Goal: Information Seeking & Learning: Learn about a topic

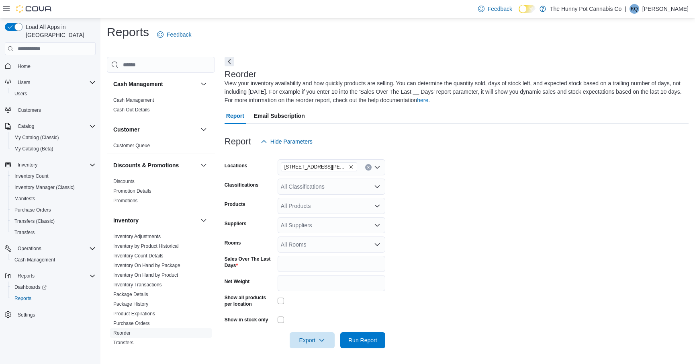
scroll to position [13, 0]
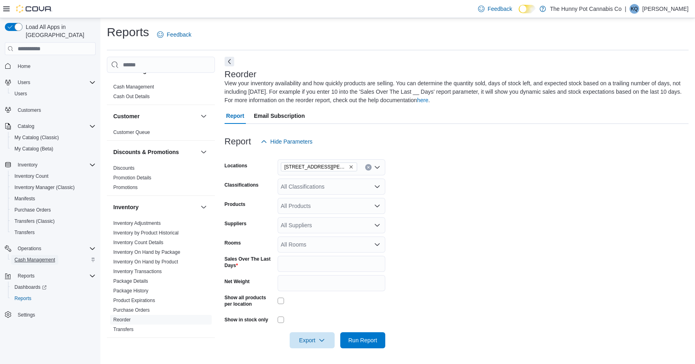
click at [27, 256] on span "Cash Management" at bounding box center [34, 259] width 41 height 6
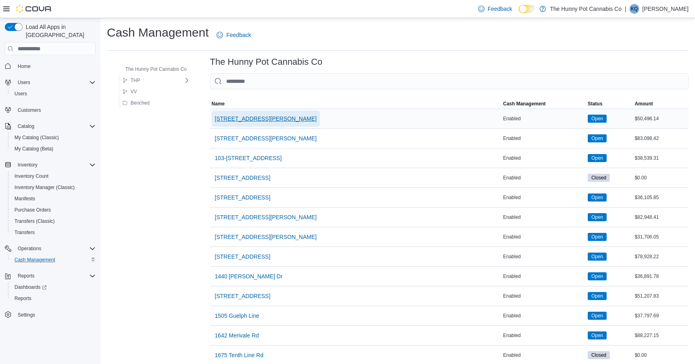
click at [250, 121] on span "[STREET_ADDRESS][PERSON_NAME]" at bounding box center [266, 118] width 102 height 8
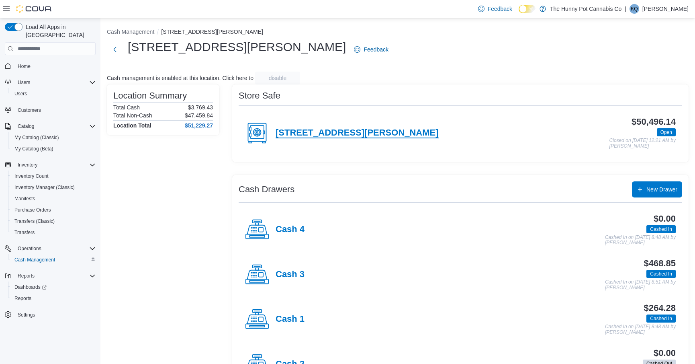
click at [288, 130] on h4 "[STREET_ADDRESS][PERSON_NAME]" at bounding box center [357, 133] width 163 height 10
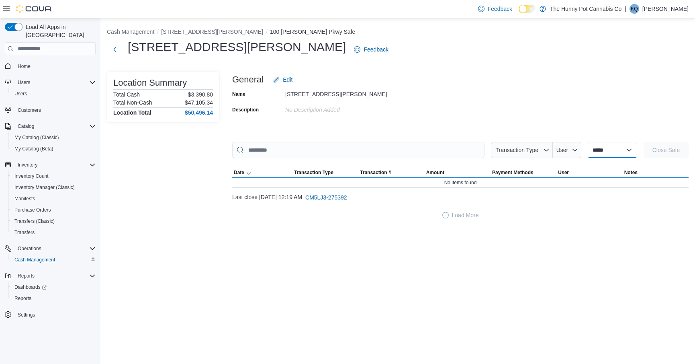
click at [595, 153] on select "**********" at bounding box center [612, 150] width 49 height 16
select select "**********"
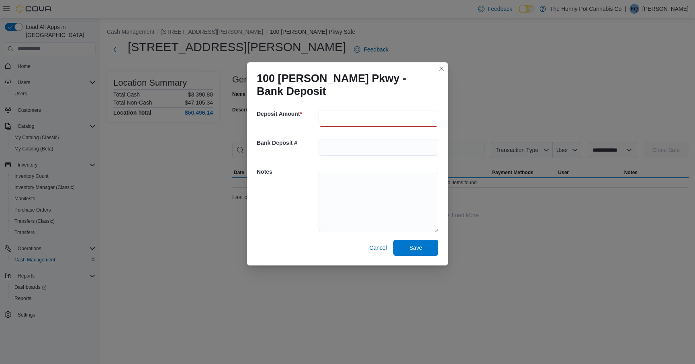
click at [347, 121] on input "number" at bounding box center [379, 118] width 120 height 16
type input "***"
click at [339, 177] on textarea at bounding box center [379, 202] width 120 height 60
paste textarea "******** ******* ******"
click at [368, 197] on textarea "**********" at bounding box center [379, 202] width 120 height 60
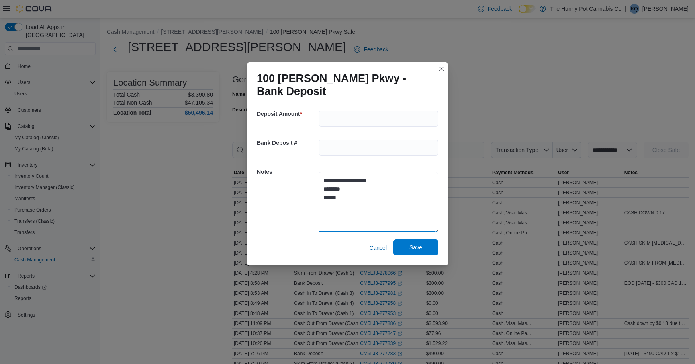
type textarea "**********"
click at [429, 249] on span "Save" at bounding box center [415, 247] width 35 height 16
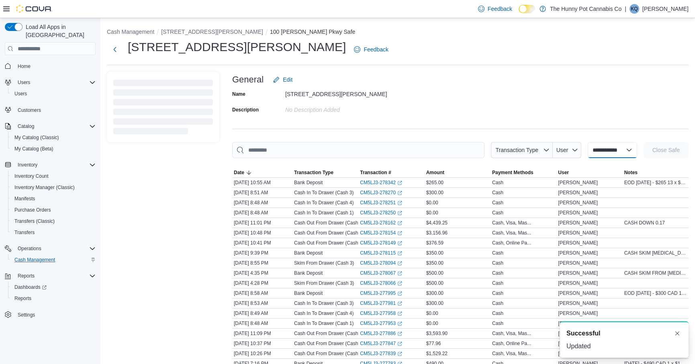
select select
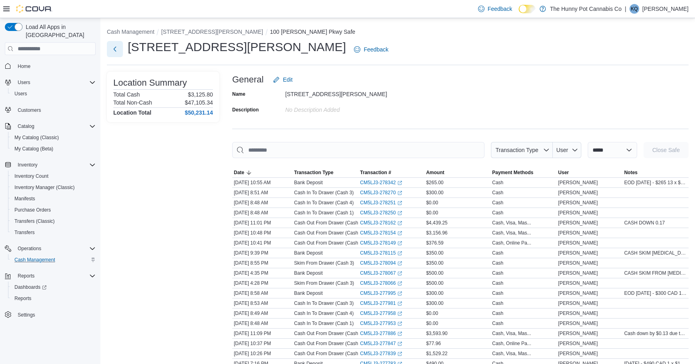
click at [112, 51] on button "Next" at bounding box center [115, 49] width 16 height 16
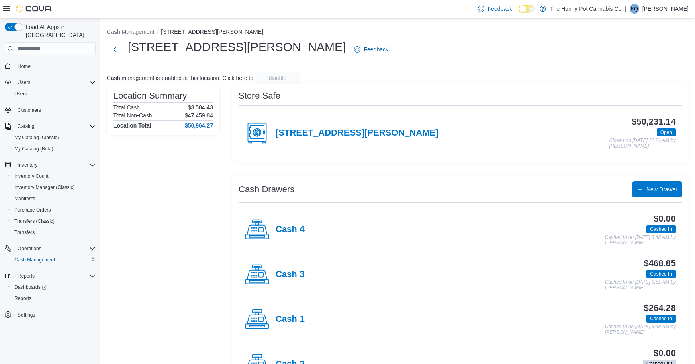
click at [37, 61] on span "Home" at bounding box center [54, 66] width 81 height 10
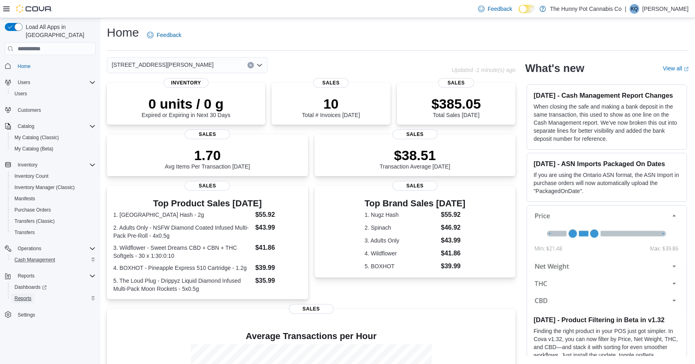
click at [18, 295] on span "Reports" at bounding box center [22, 298] width 17 height 6
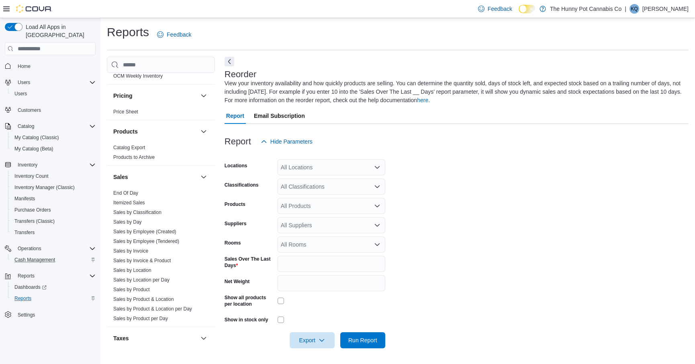
scroll to position [380, 0]
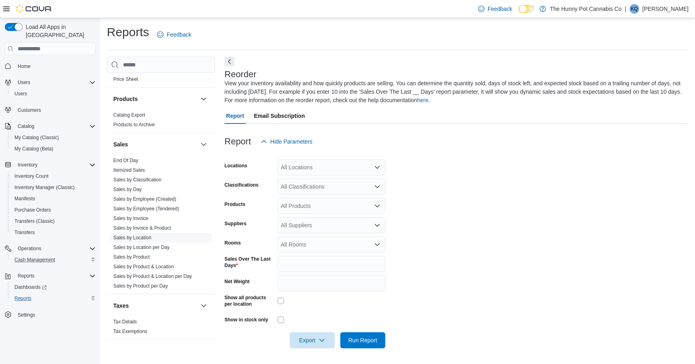
click at [149, 235] on link "Sales by Location" at bounding box center [132, 238] width 38 height 6
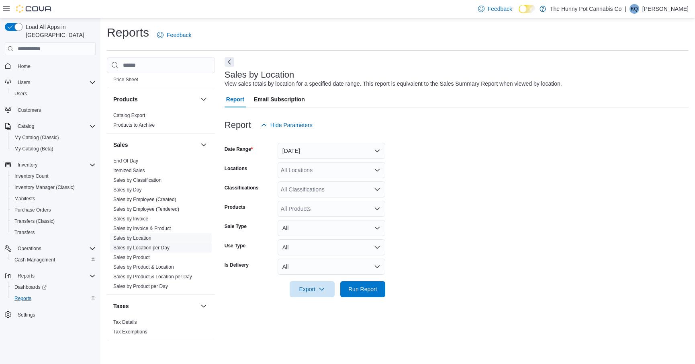
click at [160, 245] on link "Sales by Location per Day" at bounding box center [141, 248] width 56 height 6
click at [304, 144] on button "[DATE]" at bounding box center [332, 151] width 108 height 16
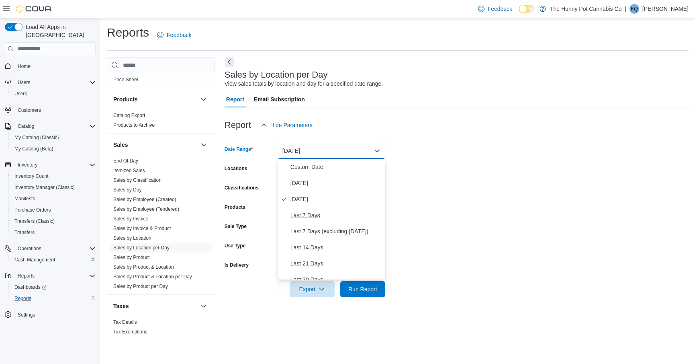
scroll to position [121, 0]
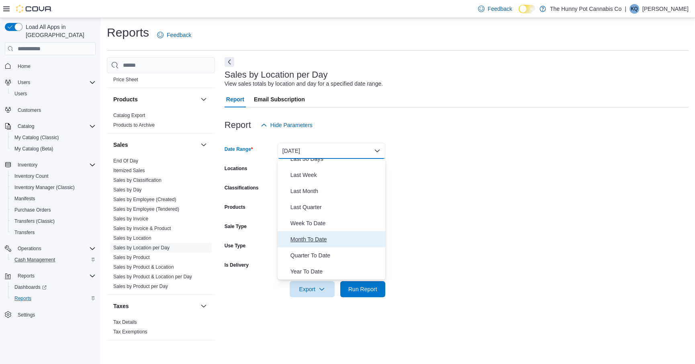
click at [298, 241] on span "Month To Date" at bounding box center [336, 239] width 92 height 10
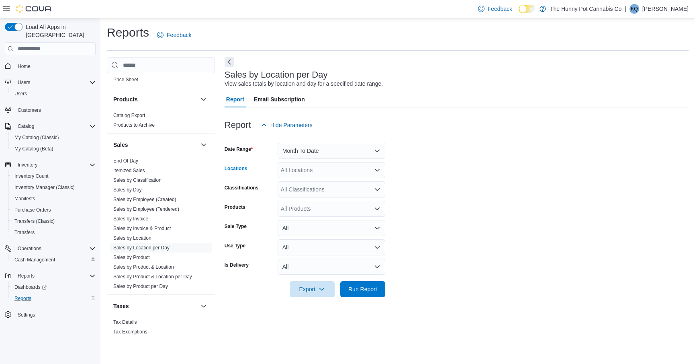
click at [308, 176] on div "All Locations" at bounding box center [332, 170] width 108 height 16
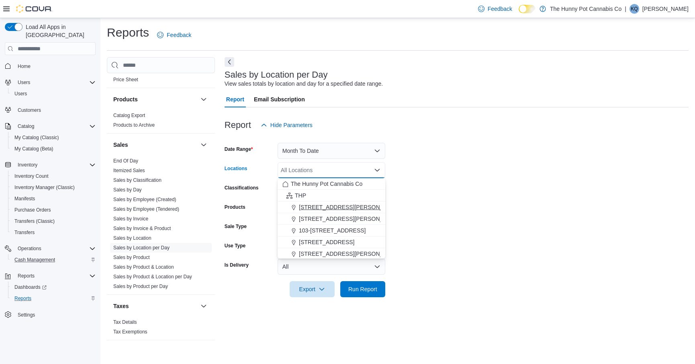
click at [315, 203] on span "[STREET_ADDRESS][PERSON_NAME]" at bounding box center [350, 207] width 102 height 8
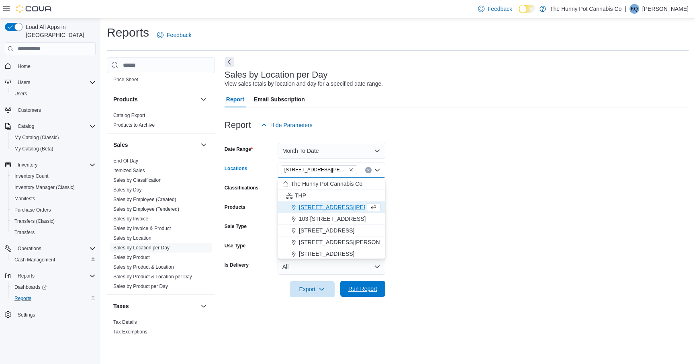
click at [351, 290] on span "Run Report" at bounding box center [362, 288] width 29 height 8
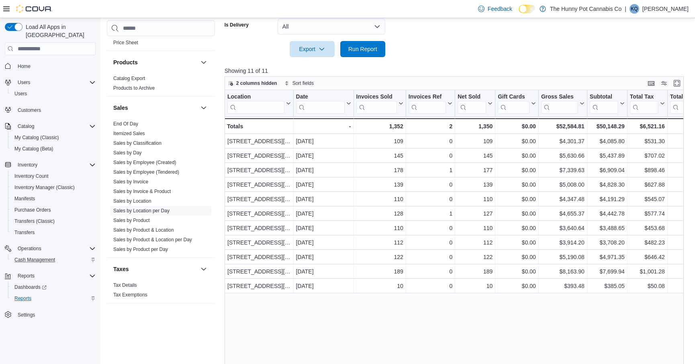
scroll to position [249, 0]
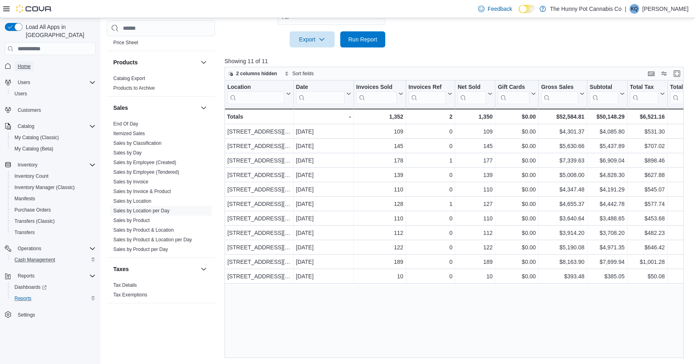
click at [24, 63] on span "Home" at bounding box center [24, 66] width 13 height 6
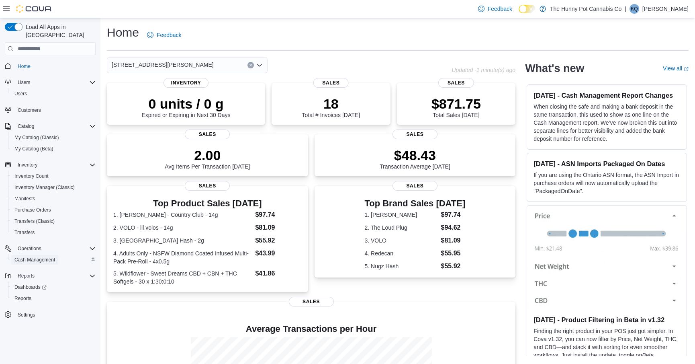
click at [31, 256] on span "Cash Management" at bounding box center [34, 259] width 41 height 6
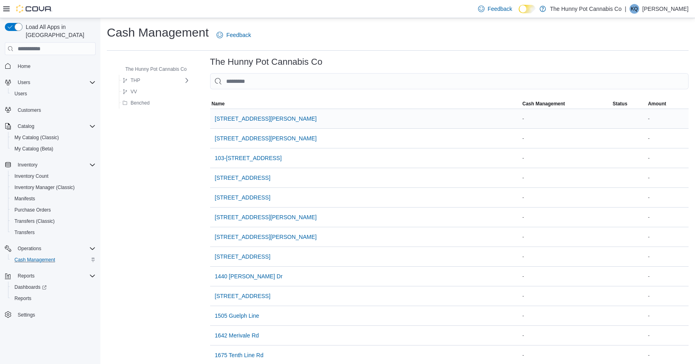
click at [274, 116] on div "[STREET_ADDRESS][PERSON_NAME]" at bounding box center [365, 118] width 311 height 19
click at [266, 116] on span "[STREET_ADDRESS][PERSON_NAME]" at bounding box center [266, 118] width 102 height 8
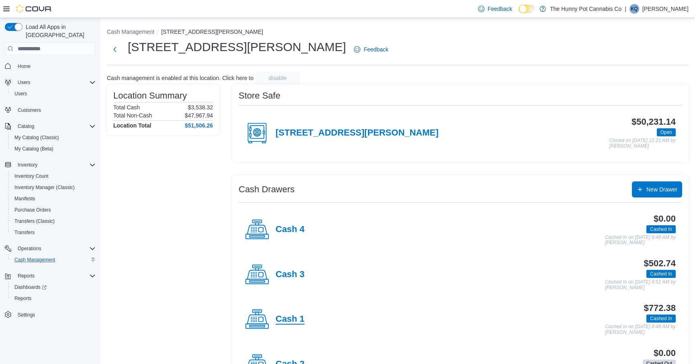
click at [284, 315] on h4 "Cash 1" at bounding box center [290, 319] width 29 height 10
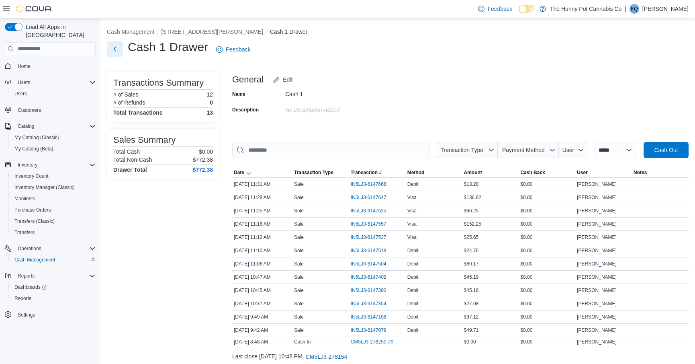
click at [117, 53] on button "Next" at bounding box center [115, 49] width 16 height 16
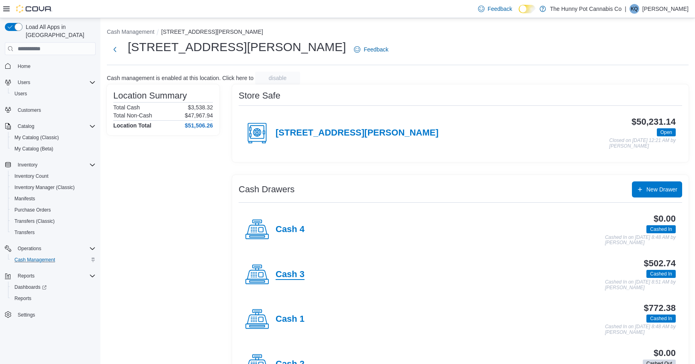
click at [279, 274] on h4 "Cash 3" at bounding box center [290, 274] width 29 height 10
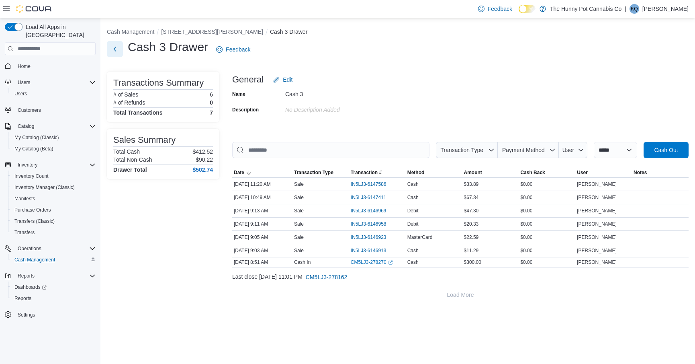
click at [118, 48] on button "Next" at bounding box center [115, 49] width 16 height 16
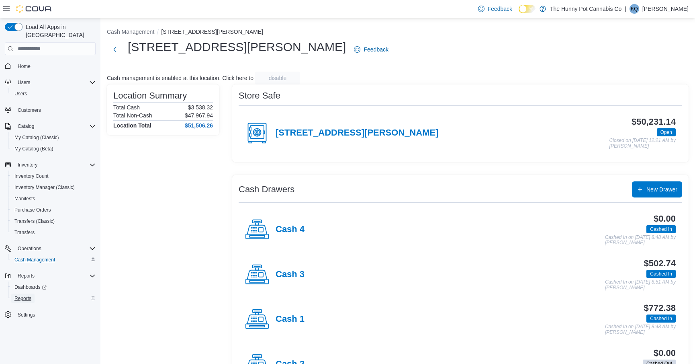
click at [29, 295] on span "Reports" at bounding box center [22, 298] width 17 height 6
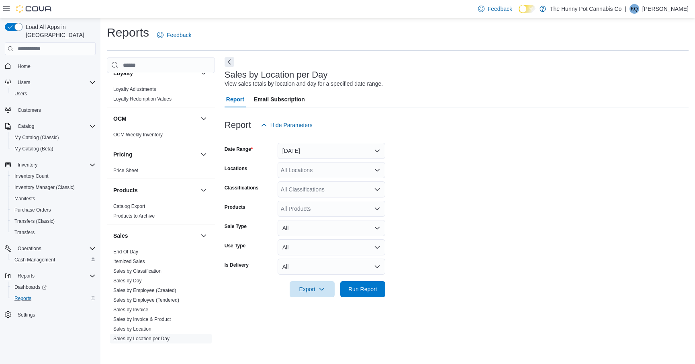
scroll to position [380, 0]
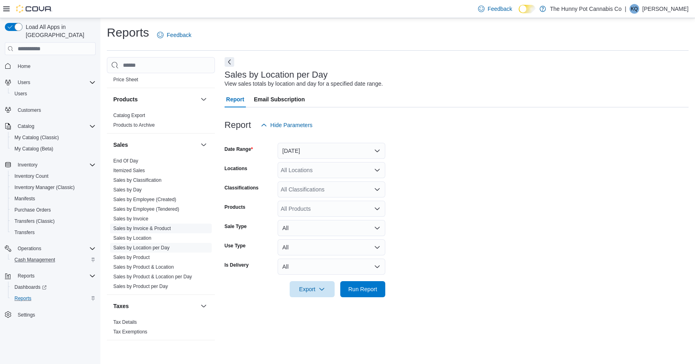
click at [157, 228] on link "Sales by Invoice & Product" at bounding box center [141, 228] width 57 height 6
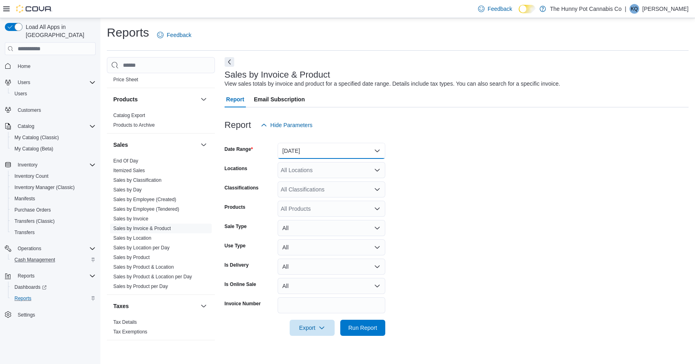
click at [311, 149] on button "[DATE]" at bounding box center [332, 151] width 108 height 16
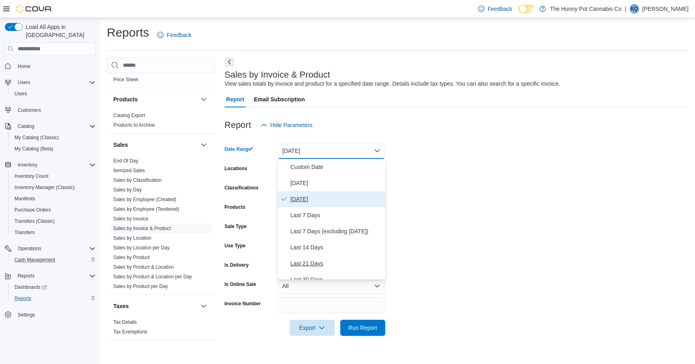
scroll to position [121, 0]
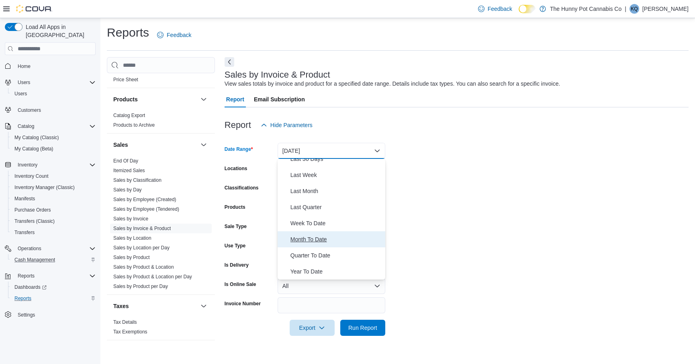
click at [298, 242] on span "Month To Date" at bounding box center [336, 239] width 92 height 10
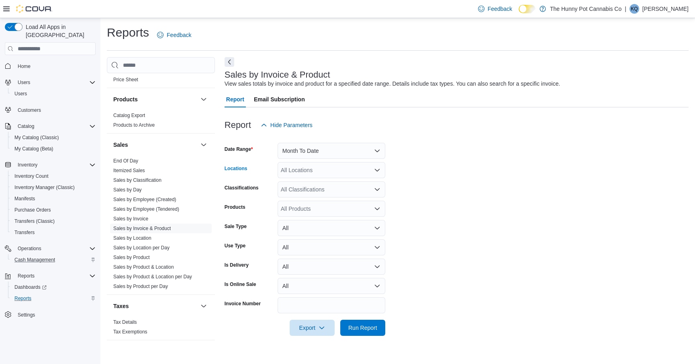
click at [302, 168] on div "All Locations" at bounding box center [332, 170] width 108 height 16
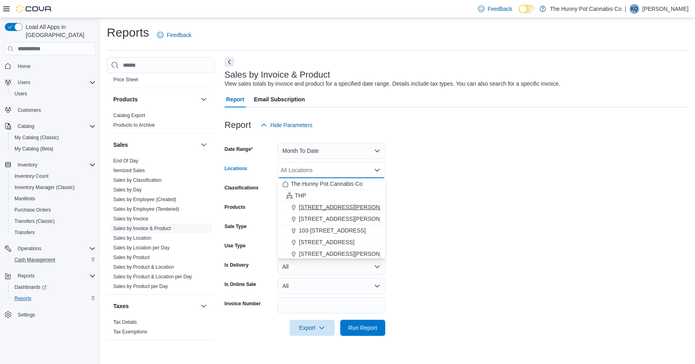
click at [309, 209] on span "[STREET_ADDRESS][PERSON_NAME]" at bounding box center [350, 207] width 102 height 8
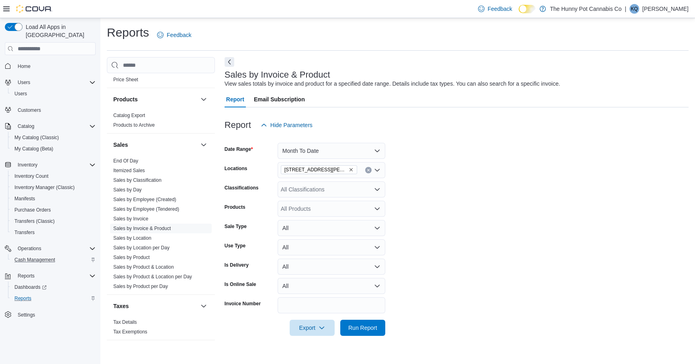
click at [464, 105] on div "Report Email Subscription" at bounding box center [457, 99] width 464 height 16
click at [348, 207] on div "All Products" at bounding box center [332, 208] width 108 height 16
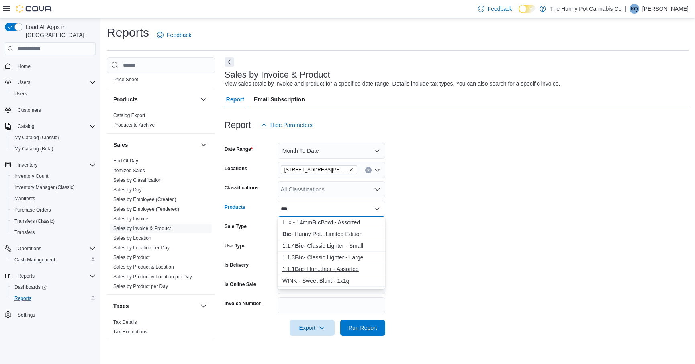
type input "***"
click at [330, 268] on div "1.1.1 Bic - Hun...hter - Assorted" at bounding box center [331, 269] width 98 height 8
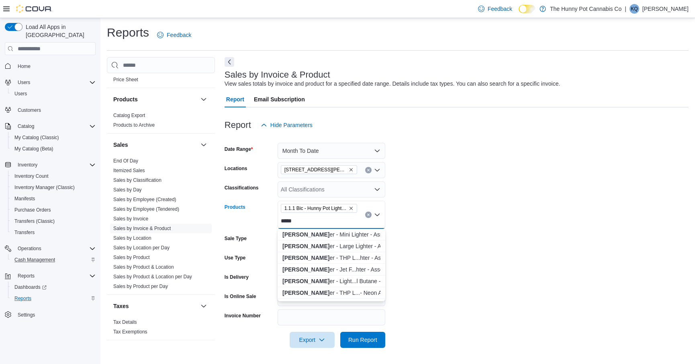
type input "*****"
click at [322, 293] on div "[PERSON_NAME] - THP L...- Neon Assorted" at bounding box center [331, 292] width 98 height 8
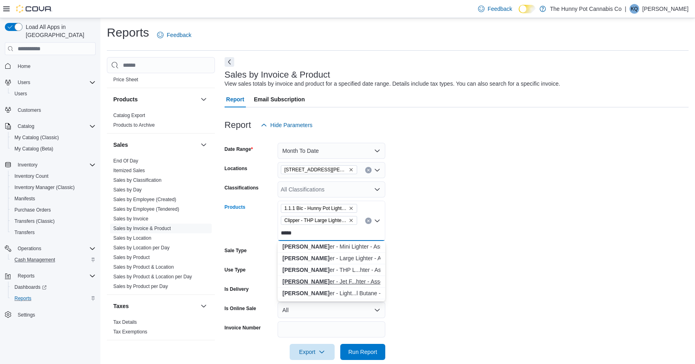
type input "*****"
click at [316, 280] on div "[PERSON_NAME] - Jet F...hter - Assorted" at bounding box center [331, 281] width 98 height 8
type input "*****"
click at [316, 273] on div "[PERSON_NAME] - THP L...hter - Assorted" at bounding box center [331, 270] width 98 height 8
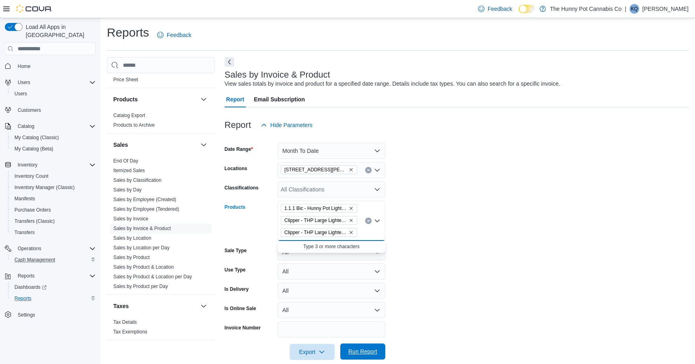
click at [351, 351] on span "Run Report" at bounding box center [362, 351] width 29 height 8
click at [225, 59] on button "Next" at bounding box center [230, 62] width 10 height 10
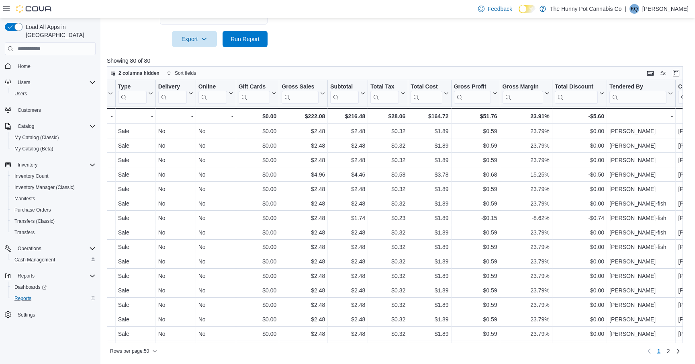
scroll to position [0, 535]
click at [623, 96] on input "search" at bounding box center [636, 97] width 57 height 13
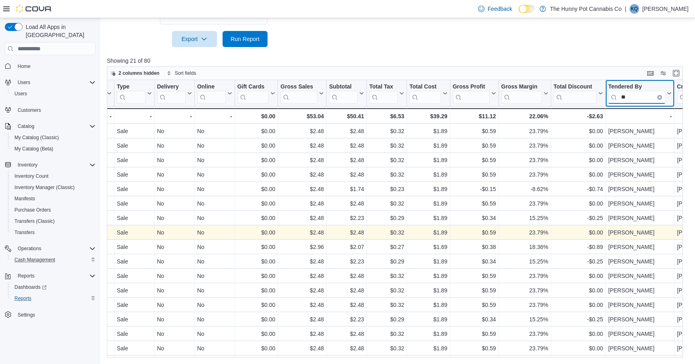
type input "*"
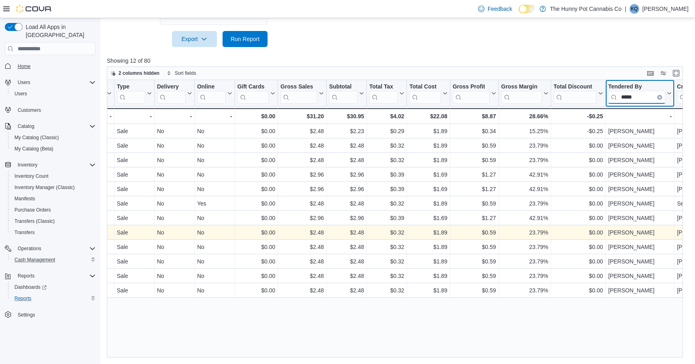
type input "*****"
click at [33, 61] on link "Home" at bounding box center [23, 66] width 19 height 10
